Goal: Information Seeking & Learning: Check status

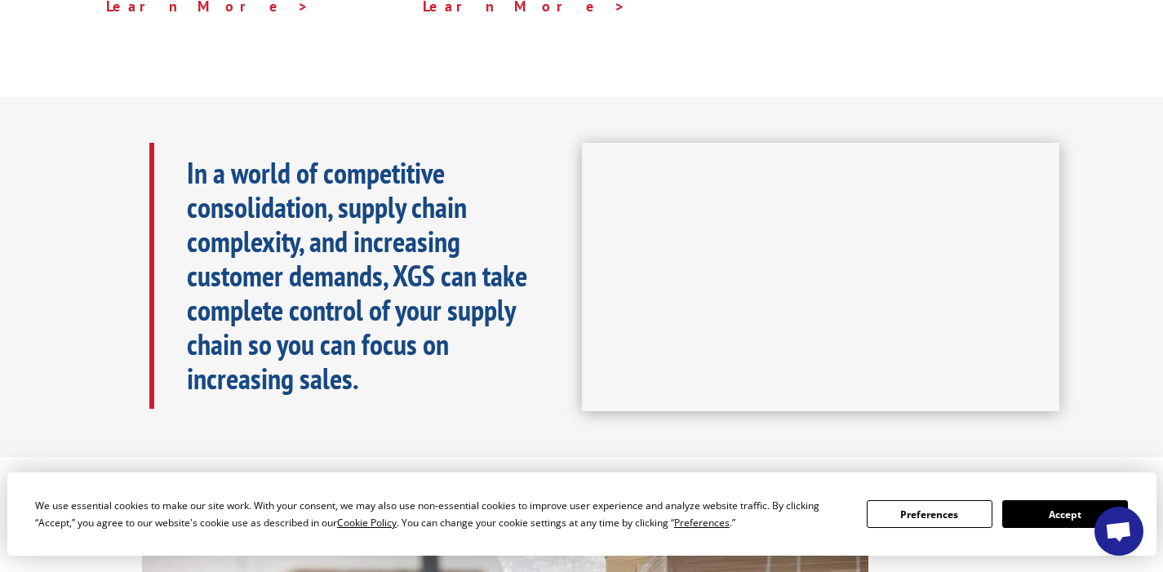
scroll to position [352, 0]
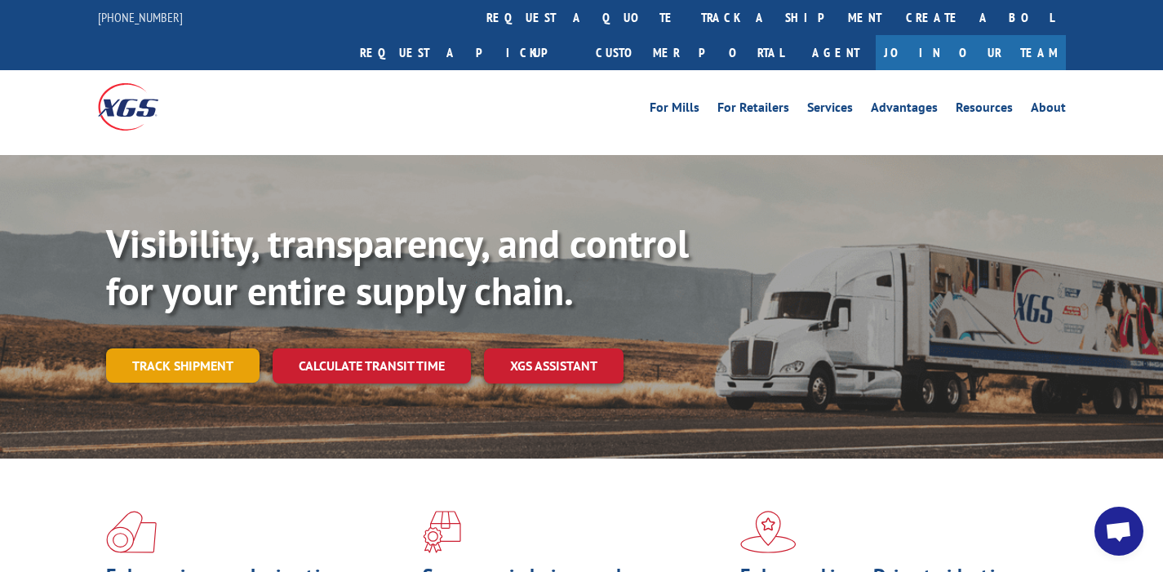
click at [152, 349] on link "Track shipment" at bounding box center [182, 366] width 153 height 34
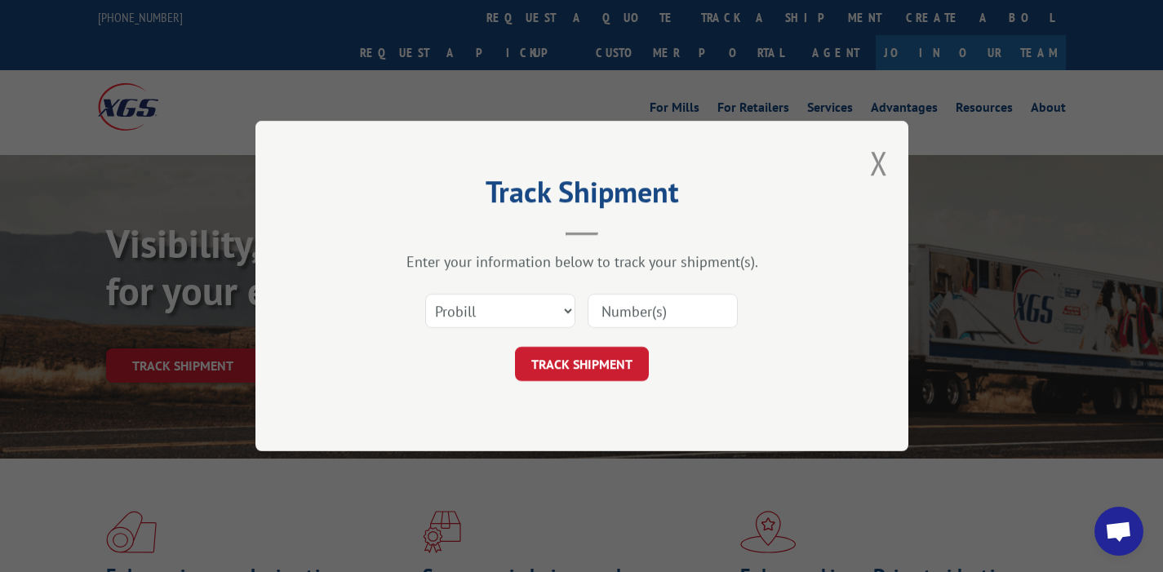
click at [638, 310] on input at bounding box center [663, 311] width 150 height 34
paste input "17402958"
type input "17402958"
click at [611, 362] on button "TRACK SHIPMENT" at bounding box center [582, 364] width 134 height 34
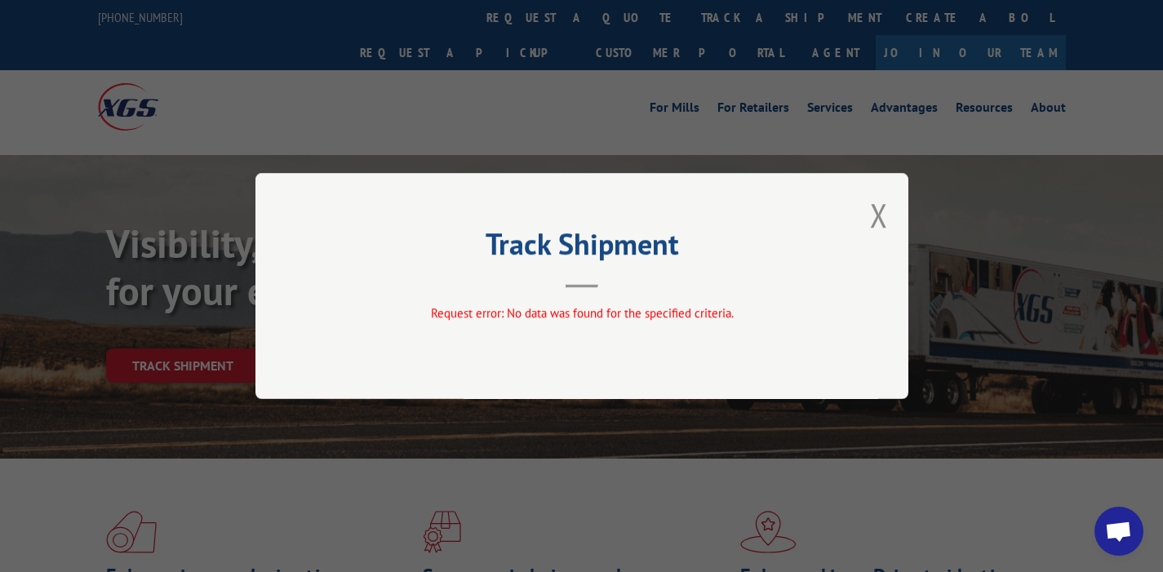
click at [585, 291] on div "Track Shipment Request error: No data was found for the specified criteria." at bounding box center [582, 286] width 653 height 226
click at [581, 313] on span "Request error: No data was found for the specified criteria." at bounding box center [581, 313] width 303 height 16
click at [447, 92] on div "Track Shipment Request error: No data was found for the specified criteria." at bounding box center [581, 286] width 1163 height 572
drag, startPoint x: 875, startPoint y: 215, endPoint x: 866, endPoint y: 215, distance: 9.0
click at [869, 215] on div "Track Shipment Request error: No data was found for the specified criteria." at bounding box center [582, 286] width 653 height 226
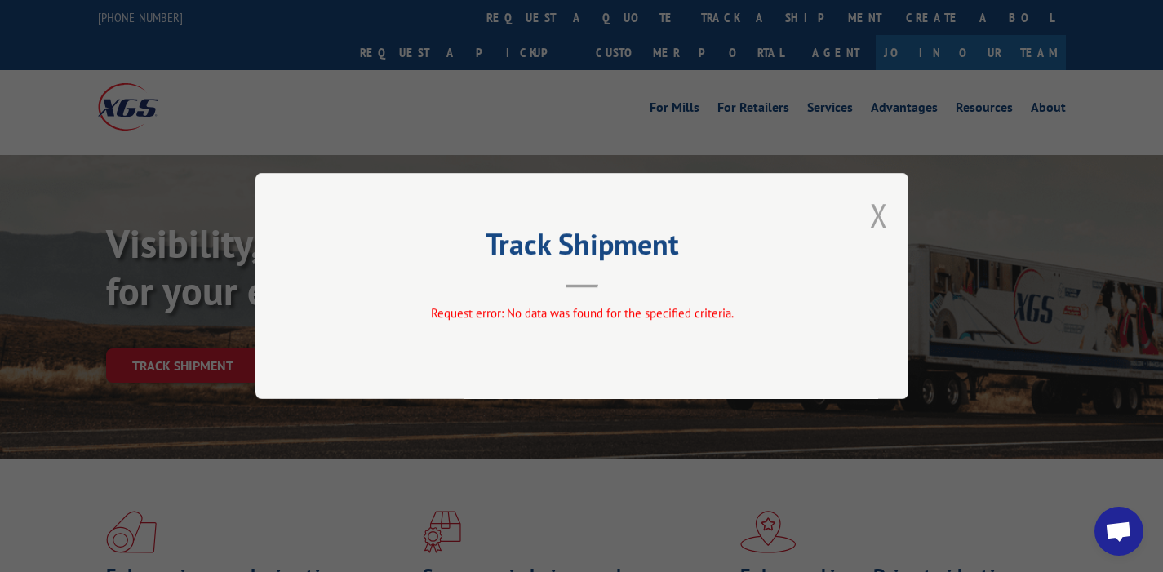
click at [870, 219] on button "Close modal" at bounding box center [879, 214] width 18 height 43
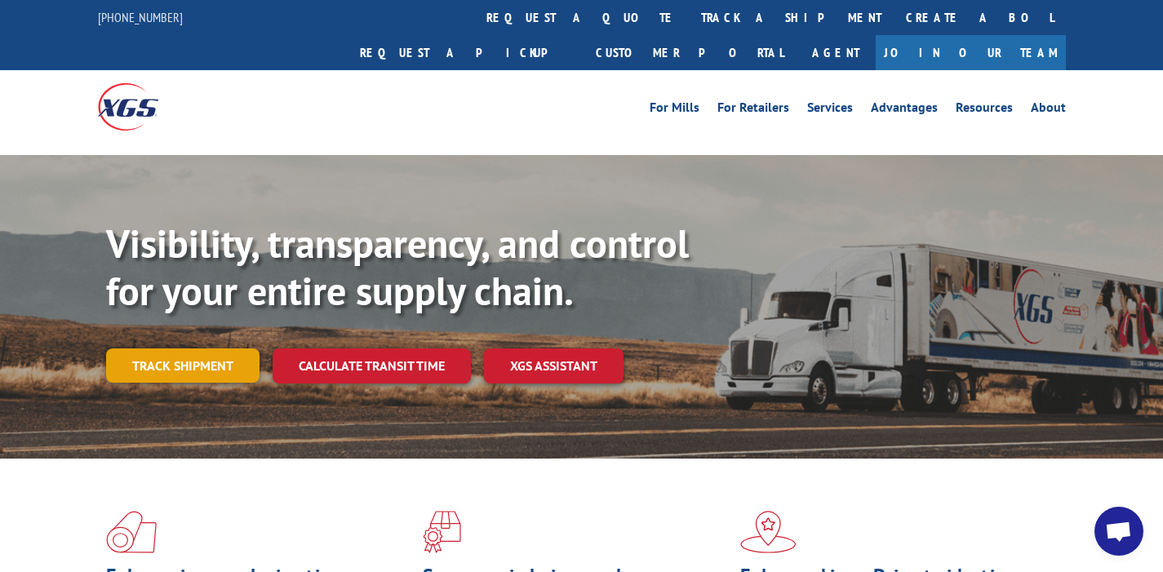
click at [206, 349] on link "Track shipment" at bounding box center [182, 366] width 153 height 34
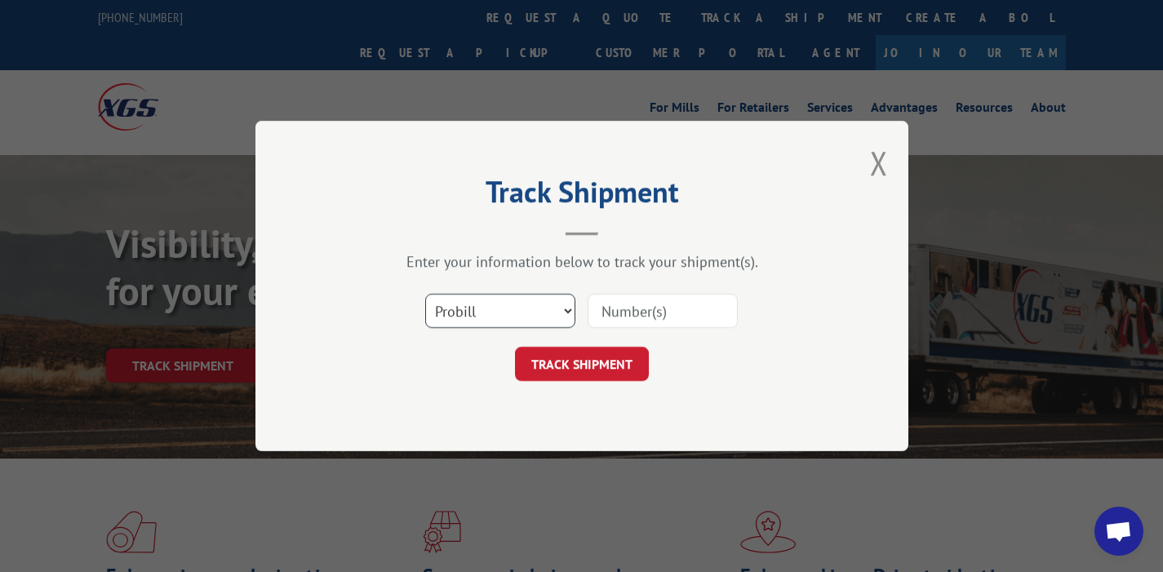
select select "bol"
click at [625, 311] on input at bounding box center [663, 311] width 150 height 34
paste input "17402958"
type input "17402958"
click at [585, 365] on button "TRACK SHIPMENT" at bounding box center [582, 364] width 134 height 34
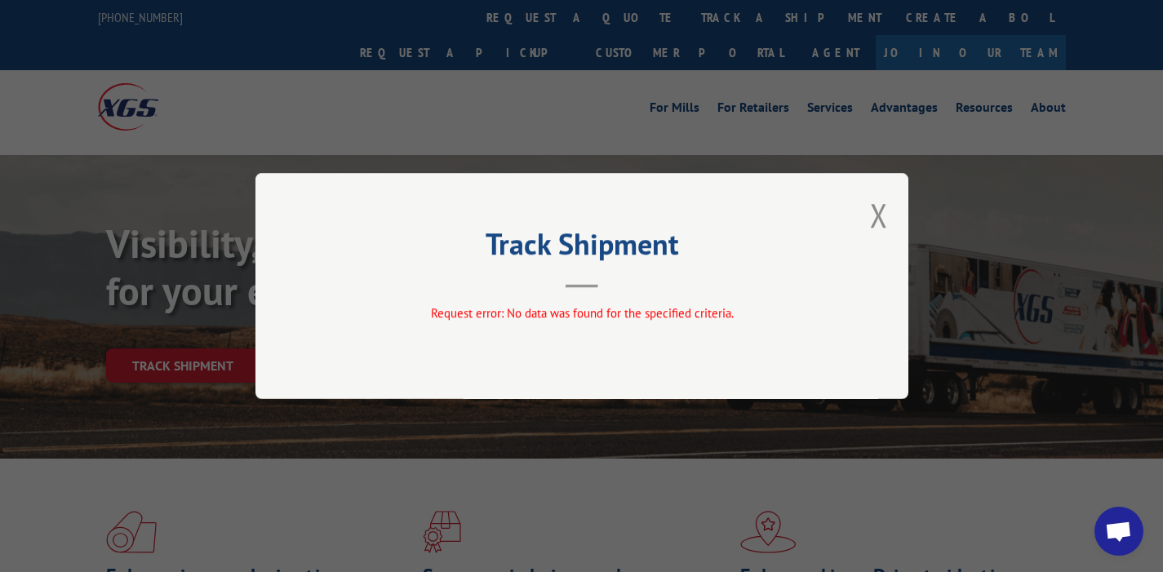
click at [882, 211] on button "Close modal" at bounding box center [879, 214] width 18 height 43
